Goal: Information Seeking & Learning: Compare options

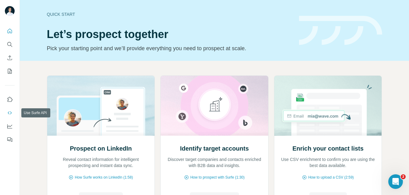
click at [11, 110] on icon "Use Surfe API" at bounding box center [10, 113] width 6 height 6
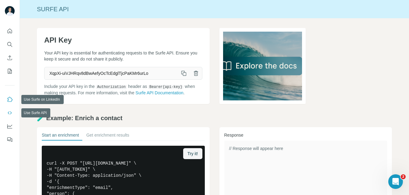
click at [13, 102] on button "Use Surfe on LinkedIn" at bounding box center [10, 99] width 10 height 11
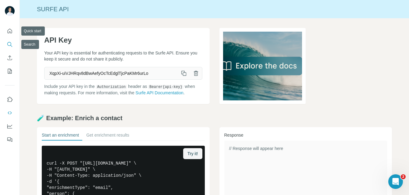
click at [11, 44] on icon "Search" at bounding box center [9, 44] width 4 height 4
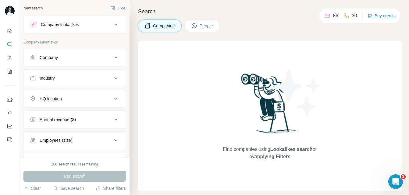
click at [62, 59] on div "Company" at bounding box center [71, 58] width 82 height 6
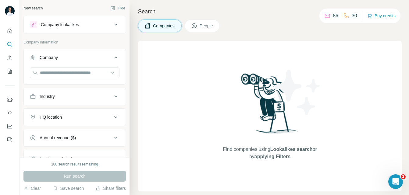
click at [76, 27] on div "Company lookalikes" at bounding box center [60, 25] width 38 height 6
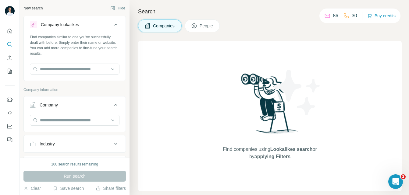
click at [60, 63] on div "Find companies similar to one you've successfully dealt with before. Simply ent…" at bounding box center [75, 56] width 102 height 45
click at [63, 67] on input "text" at bounding box center [75, 69] width 90 height 11
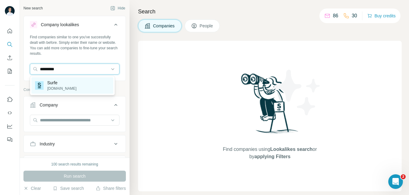
type input "*********"
click at [63, 84] on p "Surfe" at bounding box center [61, 83] width 29 height 6
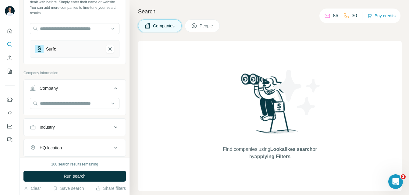
scroll to position [41, 0]
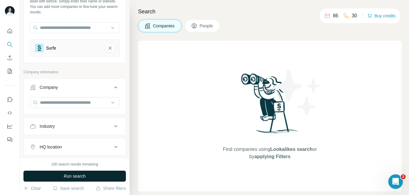
click at [70, 173] on button "Run search" at bounding box center [74, 176] width 102 height 11
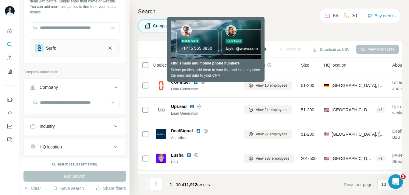
scroll to position [0, 0]
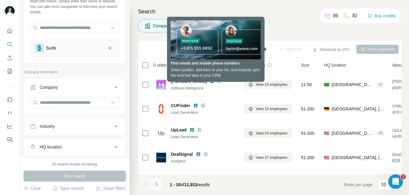
click at [156, 183] on icon "Navigate to next page" at bounding box center [156, 184] width 6 height 6
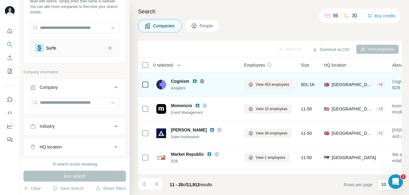
click at [222, 84] on div "Cognism" at bounding box center [204, 81] width 66 height 6
click at [255, 84] on button "View 453 employees" at bounding box center [269, 84] width 50 height 9
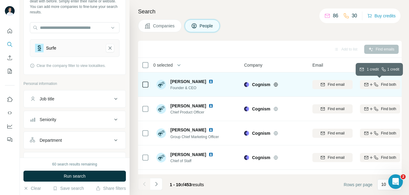
click at [369, 85] on icon "button" at bounding box center [371, 84] width 5 height 5
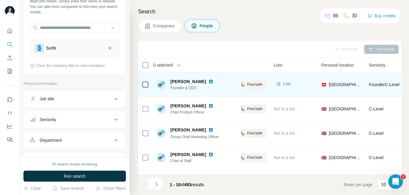
scroll to position [0, 81]
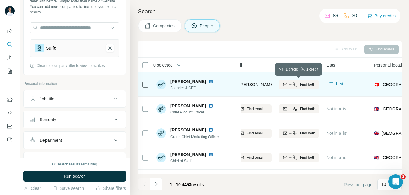
click at [316, 85] on div "Find both" at bounding box center [299, 84] width 40 height 5
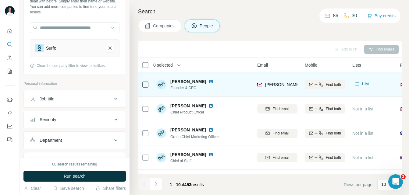
scroll to position [0, 43]
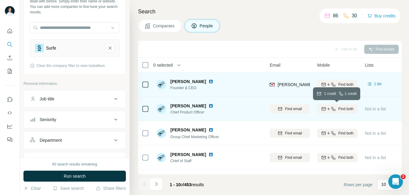
click at [328, 107] on icon "button" at bounding box center [328, 109] width 5 height 5
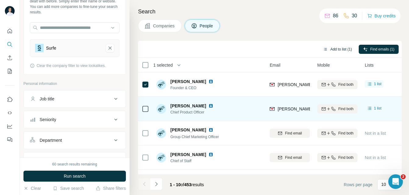
click at [339, 49] on button "Add to list (1)" at bounding box center [338, 49] width 38 height 9
click at [332, 50] on button "Add to list (1)" at bounding box center [338, 49] width 38 height 9
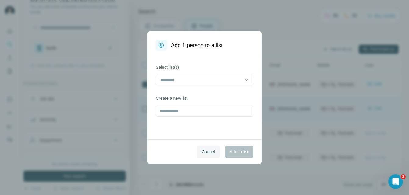
click at [321, 48] on div "Add 1 person to a list Select list(s) Create a new list Cancel Add to list" at bounding box center [204, 97] width 409 height 195
click at [179, 77] on input at bounding box center [201, 80] width 82 height 7
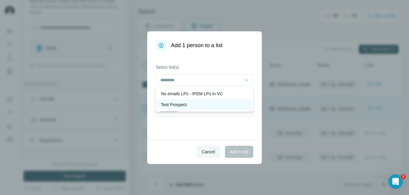
click at [177, 104] on p "Test Prospect" at bounding box center [174, 105] width 26 height 6
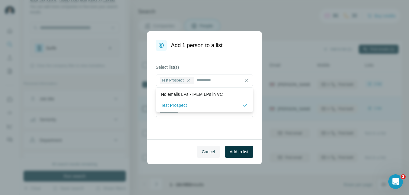
click at [198, 124] on div "Select list(s) Test Prospect Create a new list" at bounding box center [204, 95] width 115 height 89
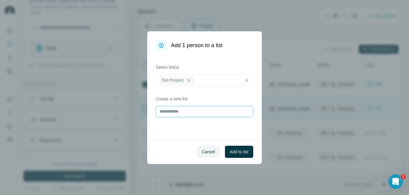
click at [185, 114] on input "text" at bounding box center [205, 111] width 98 height 11
click at [205, 132] on div "Select list(s) Test Prospect Create a new list" at bounding box center [204, 95] width 115 height 89
click at [246, 158] on div "Cancel Add to list" at bounding box center [204, 152] width 115 height 25
click at [248, 155] on button "Add to list" at bounding box center [239, 152] width 28 height 12
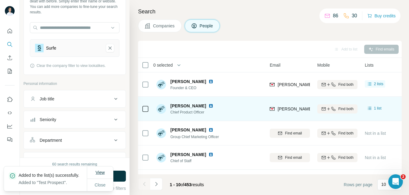
click at [94, 171] on button "View" at bounding box center [100, 172] width 18 height 11
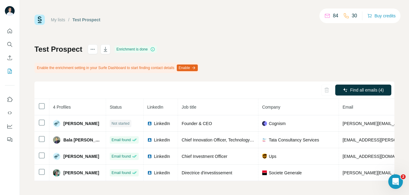
scroll to position [4, 0]
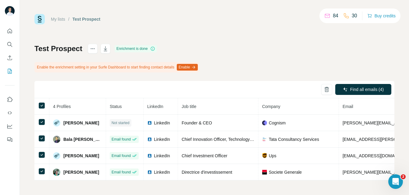
click at [198, 64] on button "Enable" at bounding box center [187, 67] width 21 height 7
click at [284, 44] on div "Test Prospect Enrichment is done Enable the enrichment setting in your Surfe Da…" at bounding box center [214, 112] width 360 height 137
click at [96, 46] on icon "actions" at bounding box center [93, 49] width 6 height 6
click at [10, 116] on icon "Use Surfe API" at bounding box center [10, 113] width 6 height 6
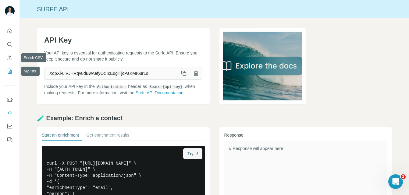
click at [8, 69] on icon "My lists" at bounding box center [10, 71] width 6 height 6
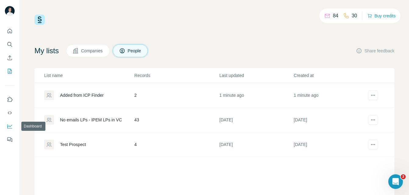
click at [11, 126] on icon "Dashboard" at bounding box center [10, 127] width 6 height 6
click at [102, 48] on span "Companies" at bounding box center [92, 51] width 22 height 6
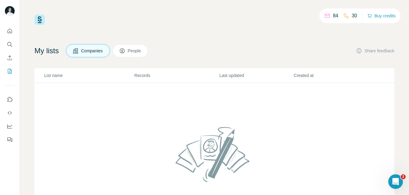
click at [143, 77] on p "Records" at bounding box center [177, 76] width 84 height 6
click at [11, 59] on icon "Enrich CSV" at bounding box center [10, 58] width 6 height 6
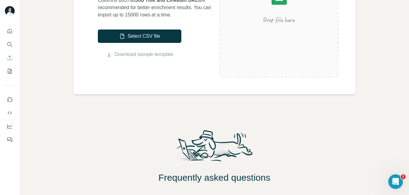
scroll to position [208, 0]
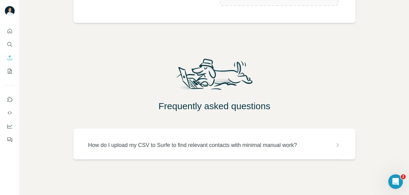
click at [118, 145] on p "How do I upload my CSV to Surfe to find relevant contacts with minimal manual w…" at bounding box center [192, 145] width 209 height 9
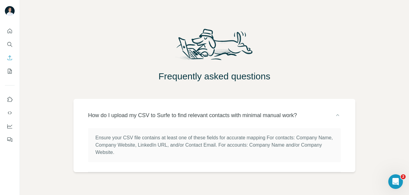
scroll to position [250, 0]
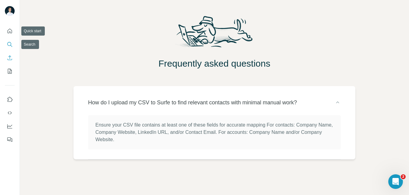
click at [9, 44] on icon "Search" at bounding box center [10, 44] width 6 height 6
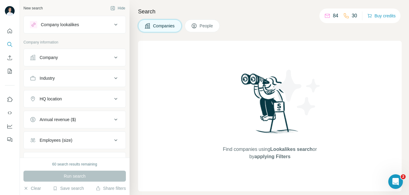
click at [62, 122] on div "Annual revenue ($)" at bounding box center [58, 120] width 36 height 6
click at [35, 144] on icon at bounding box center [33, 144] width 7 height 7
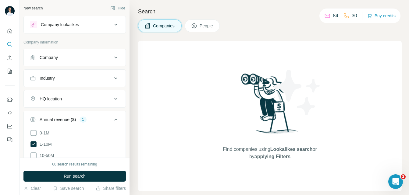
click at [68, 24] on div "Company lookalikes" at bounding box center [60, 25] width 38 height 6
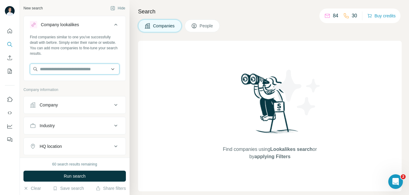
click at [64, 68] on input "text" at bounding box center [75, 69] width 90 height 11
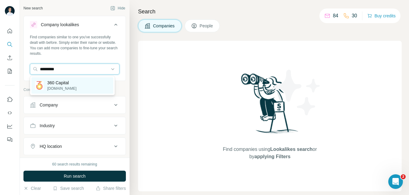
type input "*********"
click at [64, 86] on p "[DOMAIN_NAME]" at bounding box center [61, 88] width 29 height 5
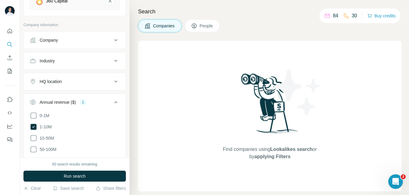
scroll to position [91, 0]
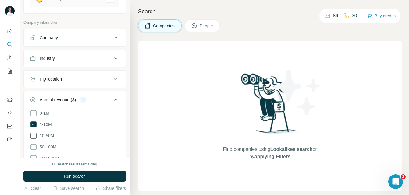
click at [36, 137] on icon at bounding box center [33, 136] width 6 height 6
click at [36, 145] on icon at bounding box center [33, 147] width 7 height 7
click at [78, 81] on div "HQ location" at bounding box center [71, 79] width 82 height 6
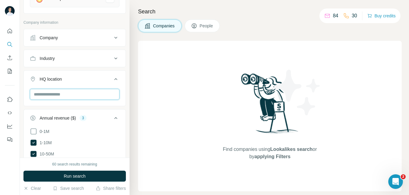
click at [53, 95] on input "text" at bounding box center [75, 94] width 90 height 11
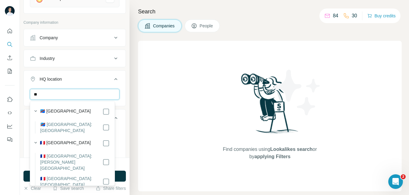
type input "*"
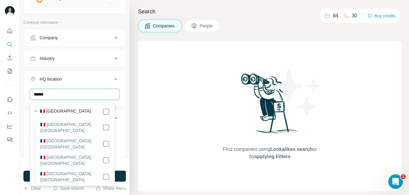
type input "******"
click at [56, 111] on label "🇫🇷 [GEOGRAPHIC_DATA]" at bounding box center [65, 111] width 51 height 7
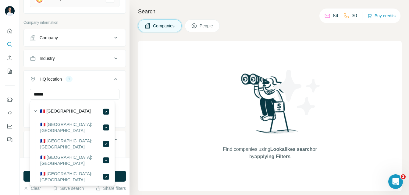
click at [121, 144] on div "Annual revenue ($) 3 0-1M 1-10M 10-50M 50-100M 100-500M 500-1000M >1000M Clear …" at bounding box center [74, 185] width 102 height 109
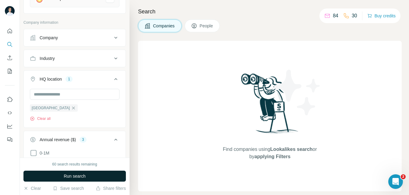
click at [98, 176] on button "Run search" at bounding box center [74, 176] width 102 height 11
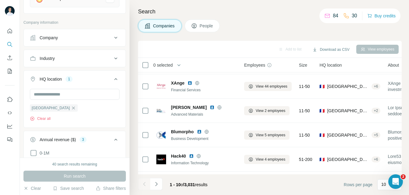
scroll to position [145, 0]
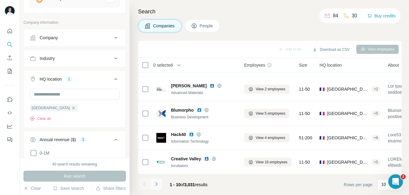
click at [157, 187] on icon "Navigate to next page" at bounding box center [156, 184] width 6 height 6
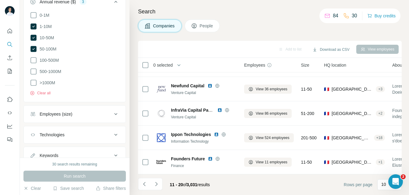
scroll to position [252, 0]
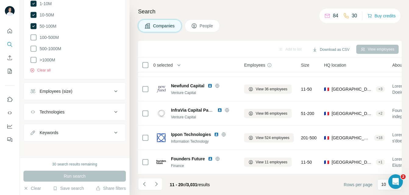
click at [89, 115] on button "Technologies" at bounding box center [75, 112] width 102 height 15
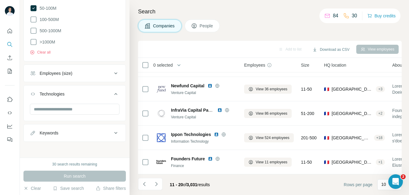
scroll to position [271, 0]
click at [81, 135] on button "Keywords" at bounding box center [75, 133] width 102 height 15
click at [66, 152] on input "text" at bounding box center [68, 148] width 77 height 11
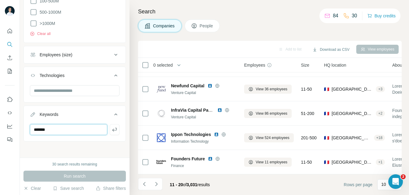
type input "*******"
click at [90, 154] on div "New search Hide Company lookalikes 1 Find companies similar to one you've succe…" at bounding box center [75, 79] width 110 height 158
click at [112, 130] on icon "button" at bounding box center [115, 130] width 6 height 6
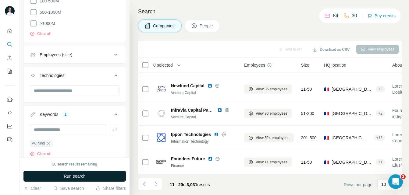
click at [71, 180] on button "Run search" at bounding box center [74, 176] width 102 height 11
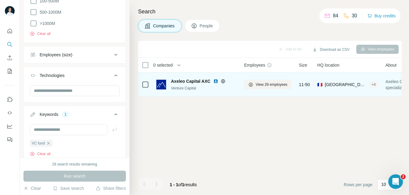
click at [194, 84] on div "Axeleo Capital AXC Venture Capital" at bounding box center [204, 84] width 66 height 13
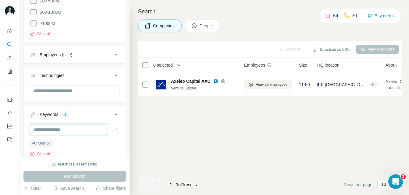
click at [50, 128] on input "text" at bounding box center [68, 129] width 77 height 11
type input "*******"
click at [112, 129] on icon "button" at bounding box center [115, 130] width 6 height 6
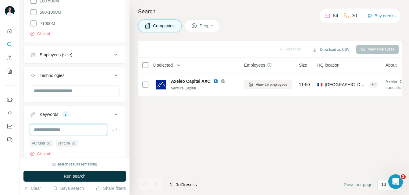
click at [75, 128] on input "text" at bounding box center [68, 129] width 77 height 11
type input "*"
type input "*******"
click at [112, 130] on icon "button" at bounding box center [114, 130] width 5 height 4
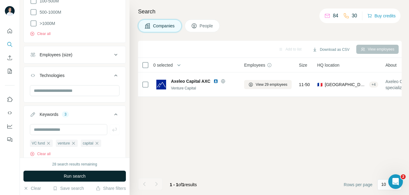
click at [84, 175] on span "Run search" at bounding box center [75, 177] width 22 height 6
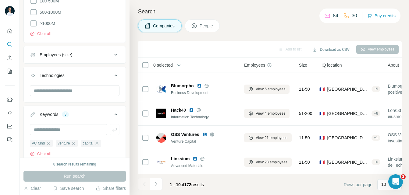
scroll to position [145, 0]
click at [160, 188] on button "Navigate to next page" at bounding box center [156, 184] width 12 height 12
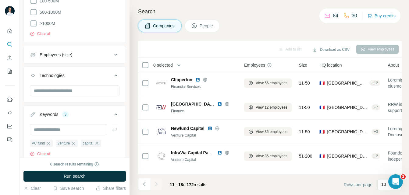
scroll to position [0, 0]
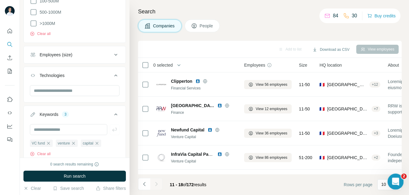
click at [392, 178] on icon "Ouvrir le Messenger Intercom" at bounding box center [395, 181] width 10 height 10
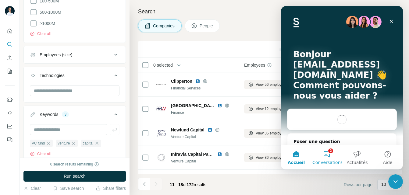
click at [324, 159] on button "2 Conversations" at bounding box center [327, 157] width 30 height 24
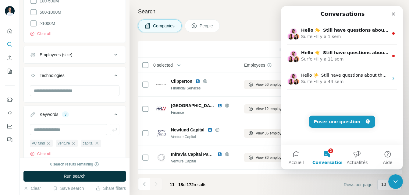
click at [272, 30] on div "Companies People" at bounding box center [270, 26] width 264 height 13
click at [395, 15] on icon "Fermer" at bounding box center [393, 14] width 5 height 5
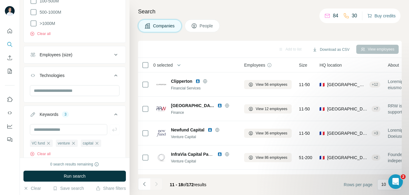
click at [386, 15] on button "Buy credits" at bounding box center [382, 16] width 28 height 9
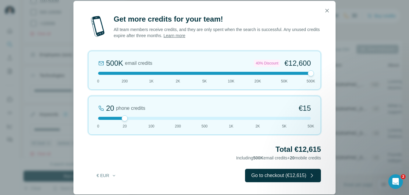
drag, startPoint x: 125, startPoint y: 73, endPoint x: 320, endPoint y: 71, distance: 194.6
click at [320, 71] on div "500K email credits 40% Discount €12,600 0 200 1K 2K 5K 10K 20K 50K 500K" at bounding box center [204, 70] width 233 height 39
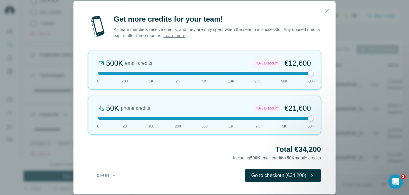
drag, startPoint x: 124, startPoint y: 119, endPoint x: 314, endPoint y: 119, distance: 189.4
click at [314, 119] on div at bounding box center [311, 119] width 6 height 6
click at [349, 78] on div "Get more credits for your team! All team members receive credits, and they are …" at bounding box center [204, 97] width 409 height 195
click at [328, 8] on icon "button" at bounding box center [327, 11] width 6 height 6
